Goal: Download file/media

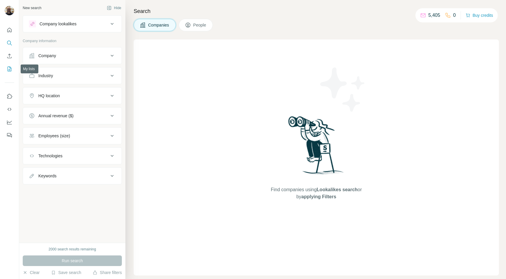
click at [5, 68] on button "My lists" at bounding box center [9, 69] width 9 height 11
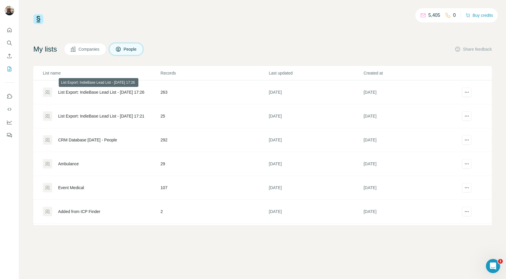
click at [76, 91] on div "List Export: IndieBase Lead List - 31/08/2025 17:26" at bounding box center [101, 92] width 86 height 6
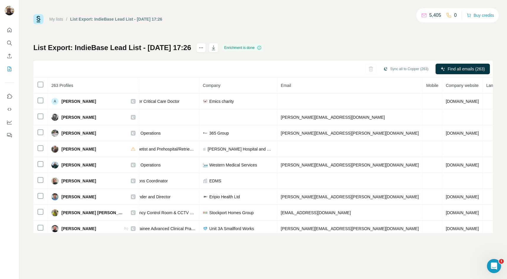
scroll to position [0, 87]
click at [53, 19] on link "My lists" at bounding box center [56, 19] width 14 height 5
click at [7, 72] on button "My lists" at bounding box center [9, 69] width 9 height 11
click at [12, 68] on icon "My lists" at bounding box center [9, 69] width 6 height 6
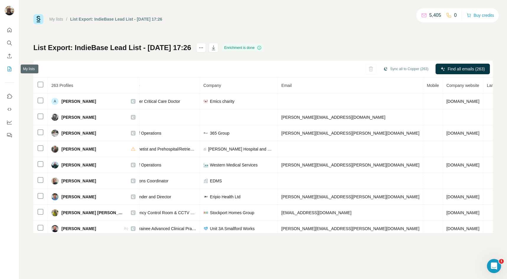
click at [12, 68] on icon "My lists" at bounding box center [9, 69] width 6 height 6
click at [9, 95] on icon "Use Surfe on LinkedIn" at bounding box center [9, 97] width 6 height 6
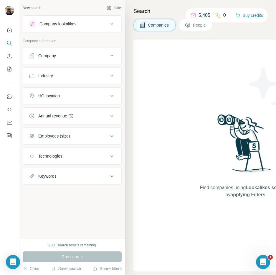
click at [153, 23] on span "Companies" at bounding box center [159, 25] width 22 height 6
click at [275, 140] on img at bounding box center [245, 146] width 61 height 66
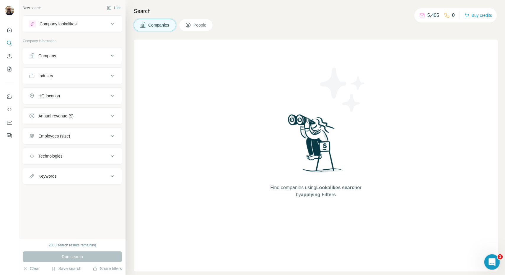
click at [276, 260] on icon "Open Intercom Messenger" at bounding box center [491, 261] width 10 height 10
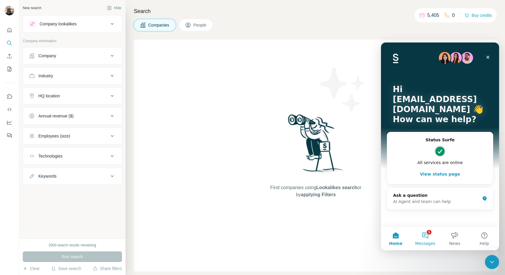
click at [276, 240] on button "1 Messages" at bounding box center [425, 239] width 30 height 24
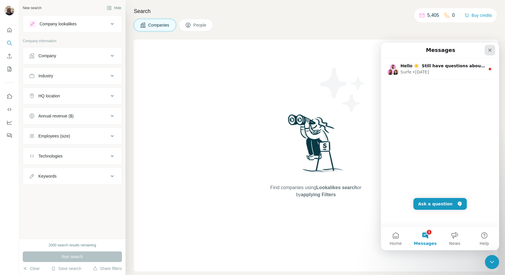
click at [276, 48] on div "Close" at bounding box center [489, 50] width 11 height 11
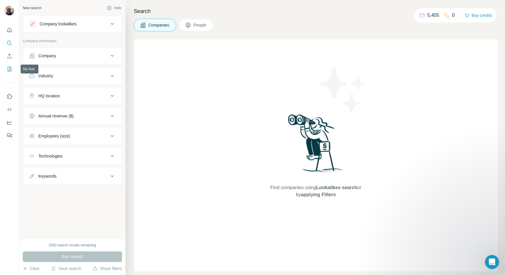
click at [5, 68] on button "My lists" at bounding box center [9, 69] width 9 height 11
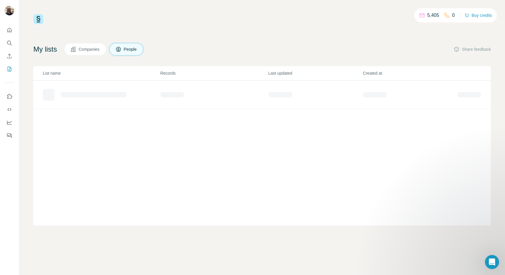
click at [91, 51] on span "Companies" at bounding box center [89, 49] width 22 height 6
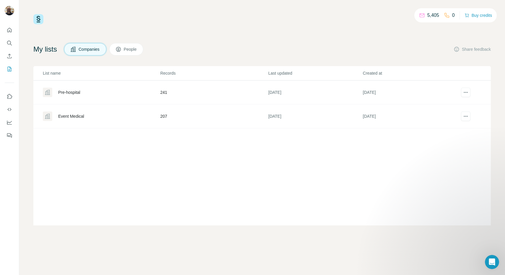
click at [73, 91] on div "Pre-hospital" at bounding box center [69, 92] width 22 height 6
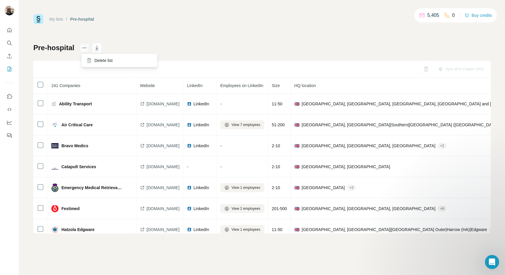
click at [85, 50] on icon "actions" at bounding box center [84, 48] width 6 height 6
click at [85, 49] on icon "actions" at bounding box center [84, 48] width 6 height 6
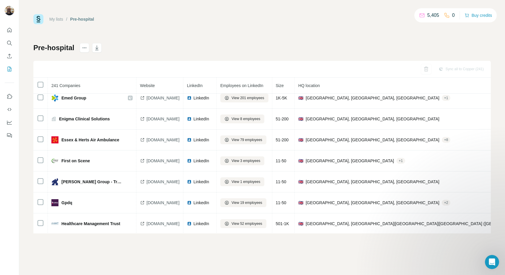
scroll to position [213, 0]
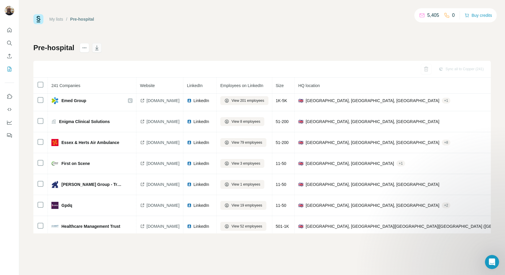
click at [98, 48] on icon "button" at bounding box center [96, 49] width 3 height 2
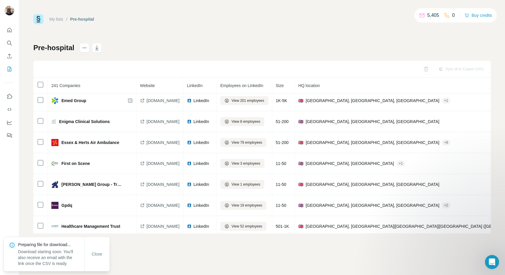
click at [56, 18] on link "My lists" at bounding box center [56, 19] width 14 height 5
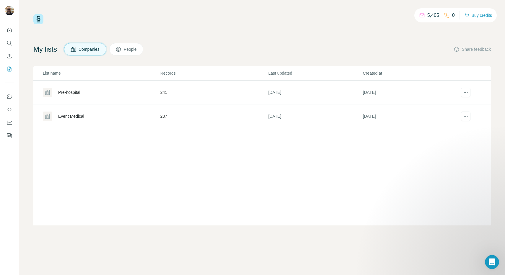
click at [72, 120] on div "Event Medical" at bounding box center [101, 116] width 117 height 9
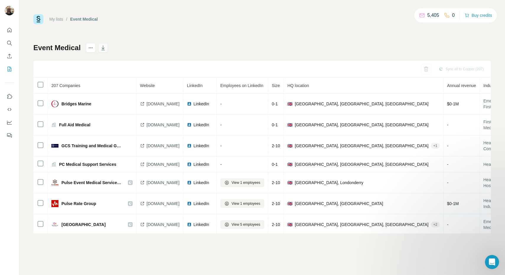
click at [104, 50] on icon "button" at bounding box center [102, 47] width 3 height 5
